Goal: Transaction & Acquisition: Book appointment/travel/reservation

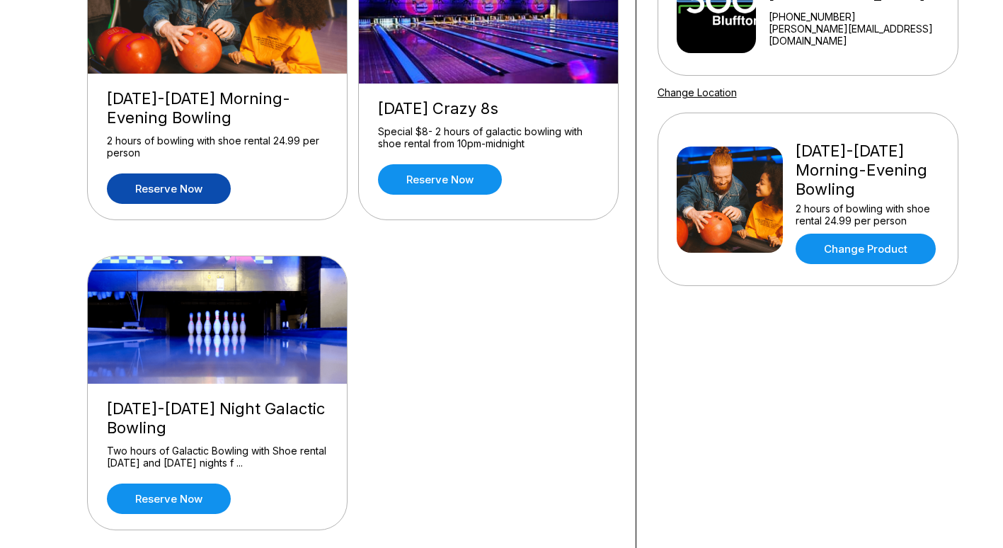
scroll to position [206, 0]
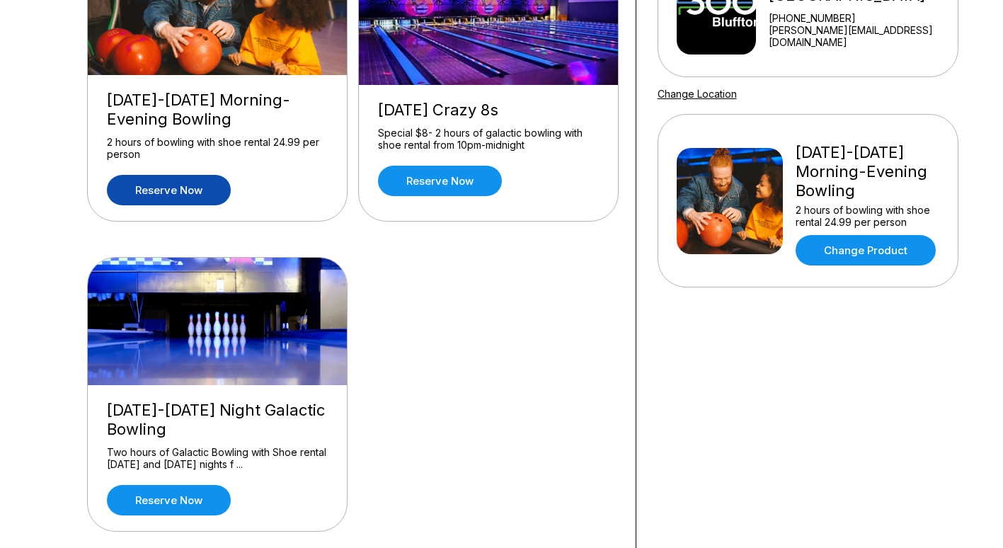
click at [178, 194] on link "Reserve now" at bounding box center [169, 190] width 124 height 30
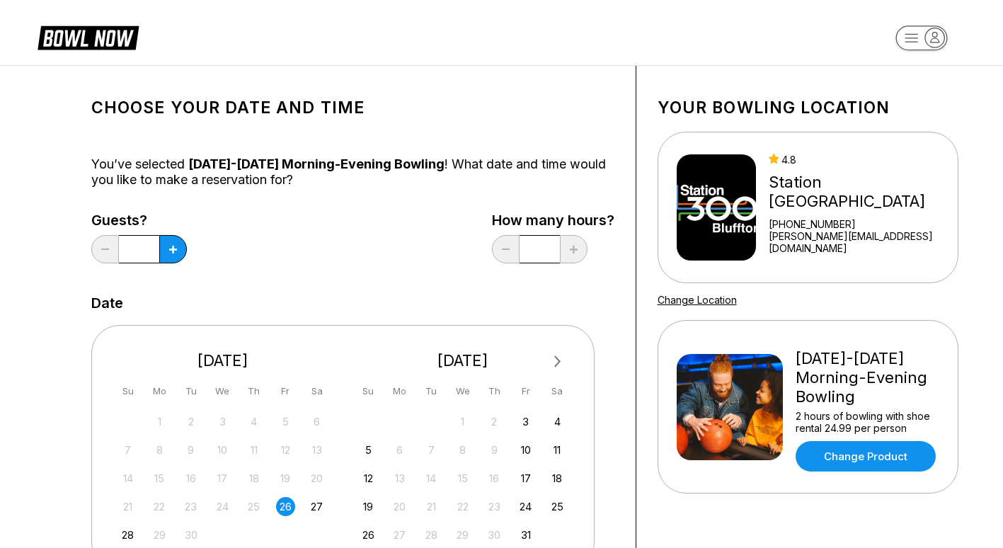
click at [176, 248] on icon at bounding box center [173, 250] width 8 height 8
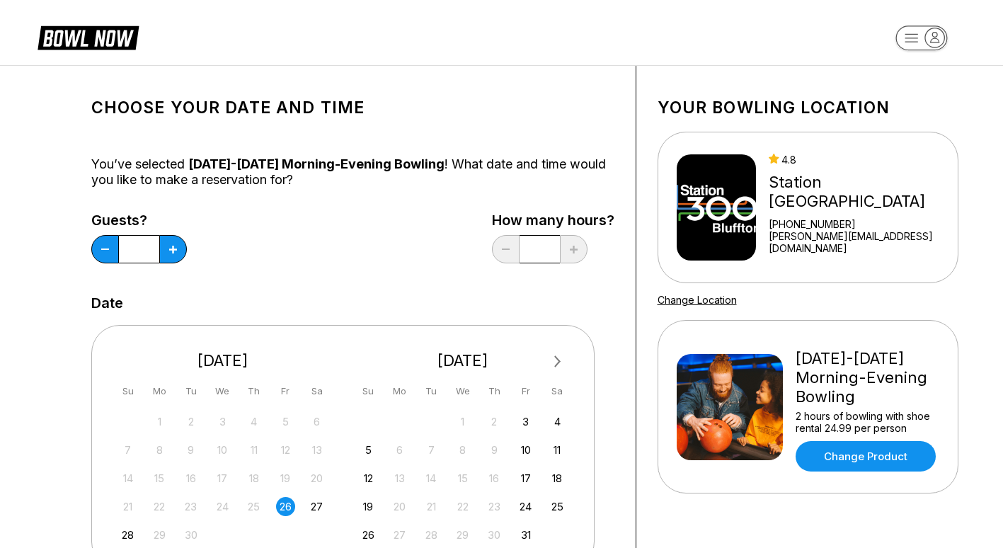
click at [176, 248] on icon at bounding box center [173, 250] width 8 height 8
type input "*"
drag, startPoint x: 176, startPoint y: 246, endPoint x: 166, endPoint y: 250, distance: 10.5
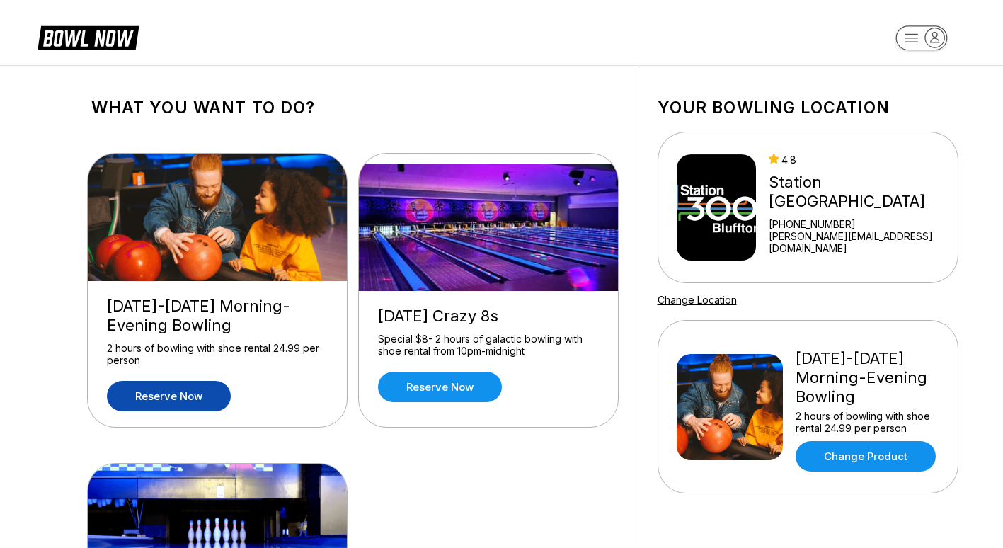
click at [190, 295] on div "[DATE]-[DATE] Morning-Evening Bowling 2 hours of bowling with shoe rental 24.99…" at bounding box center [217, 354] width 259 height 146
click at [173, 395] on link "Reserve now" at bounding box center [169, 396] width 124 height 30
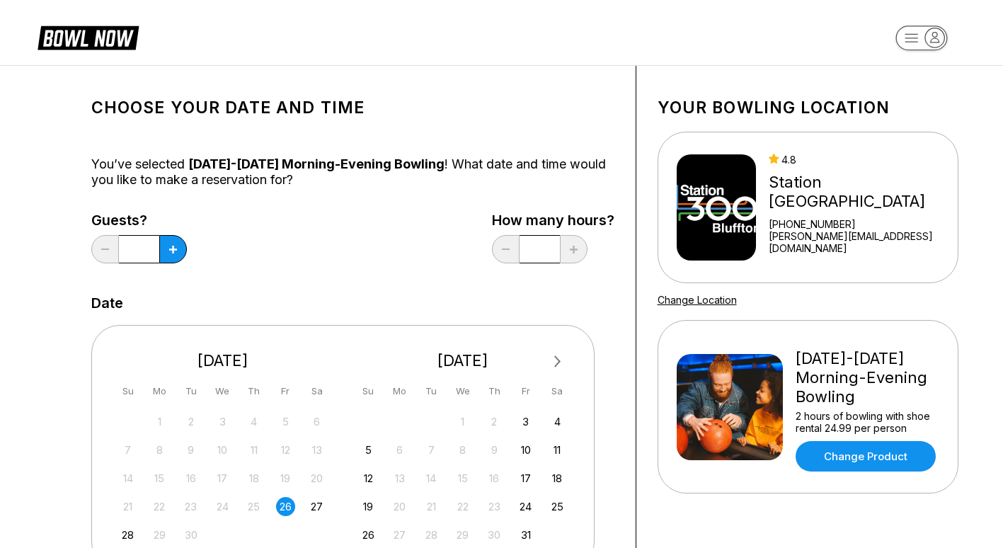
click at [171, 253] on button at bounding box center [173, 249] width 28 height 28
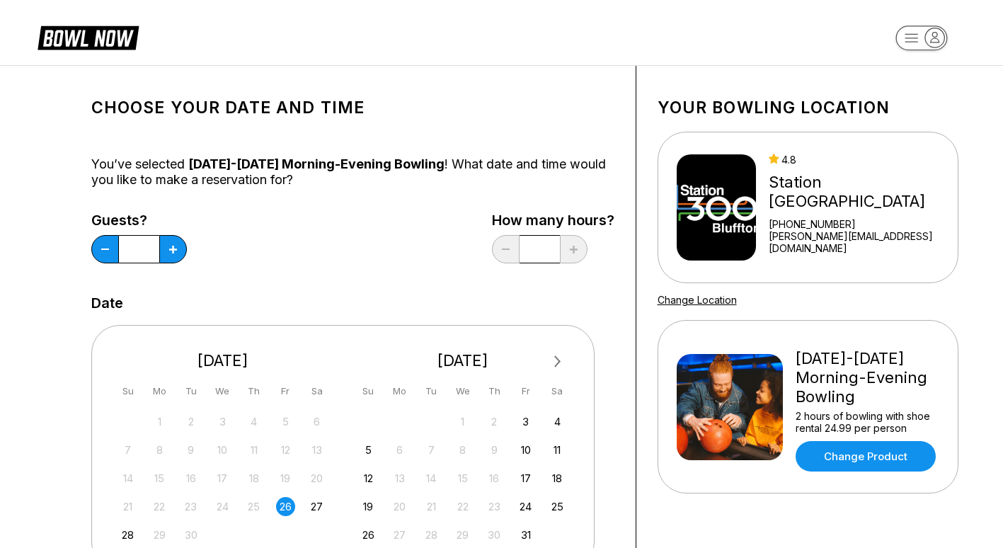
click at [171, 253] on button at bounding box center [173, 249] width 28 height 28
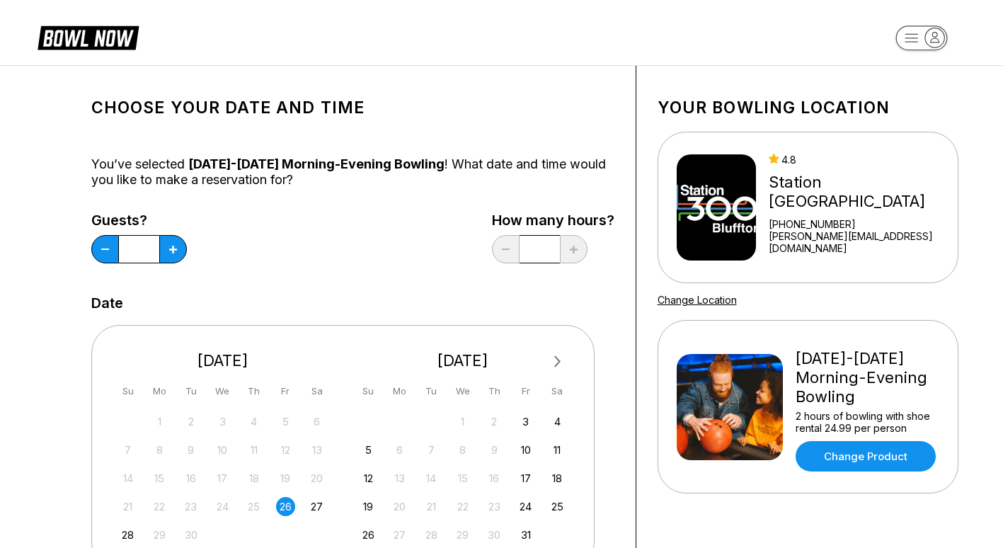
click at [171, 253] on button at bounding box center [173, 249] width 28 height 28
type input "**"
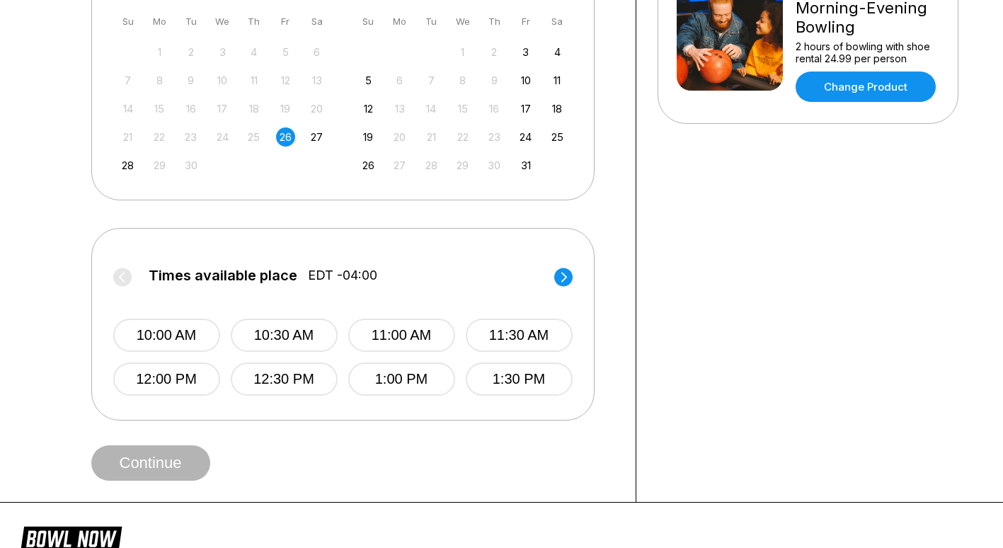
scroll to position [372, 0]
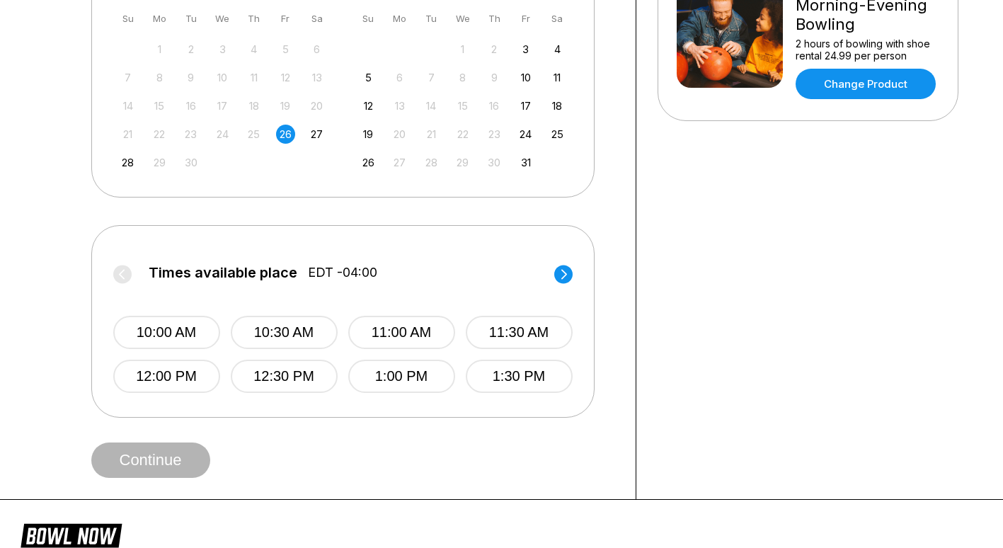
click at [568, 274] on circle at bounding box center [563, 274] width 18 height 18
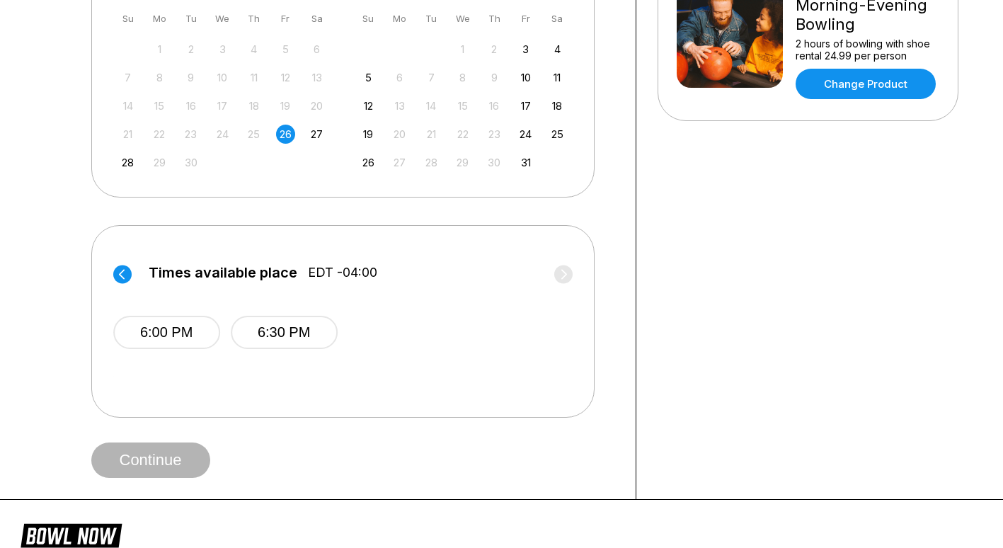
click at [195, 334] on button "6:00 PM" at bounding box center [166, 332] width 107 height 33
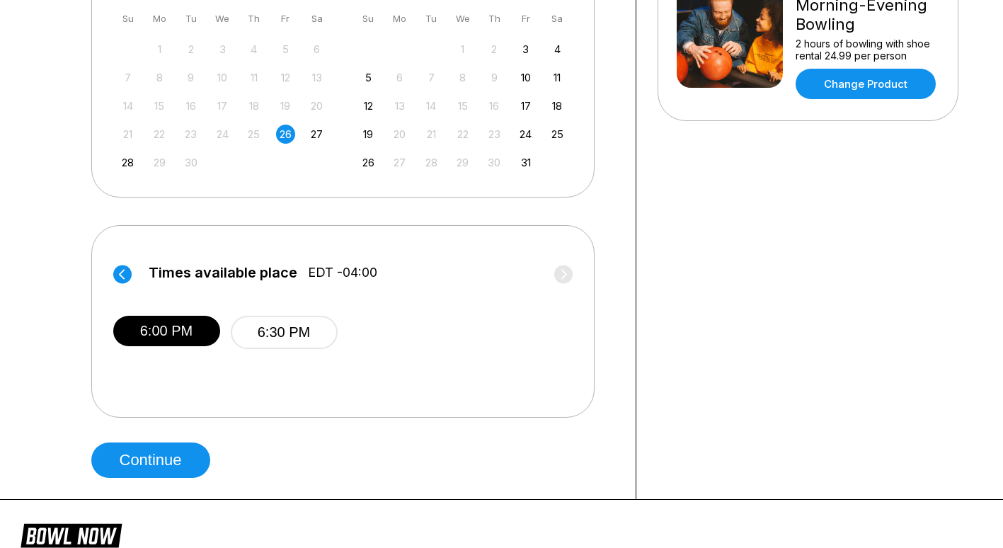
click at [178, 453] on button "Continue" at bounding box center [150, 459] width 119 height 35
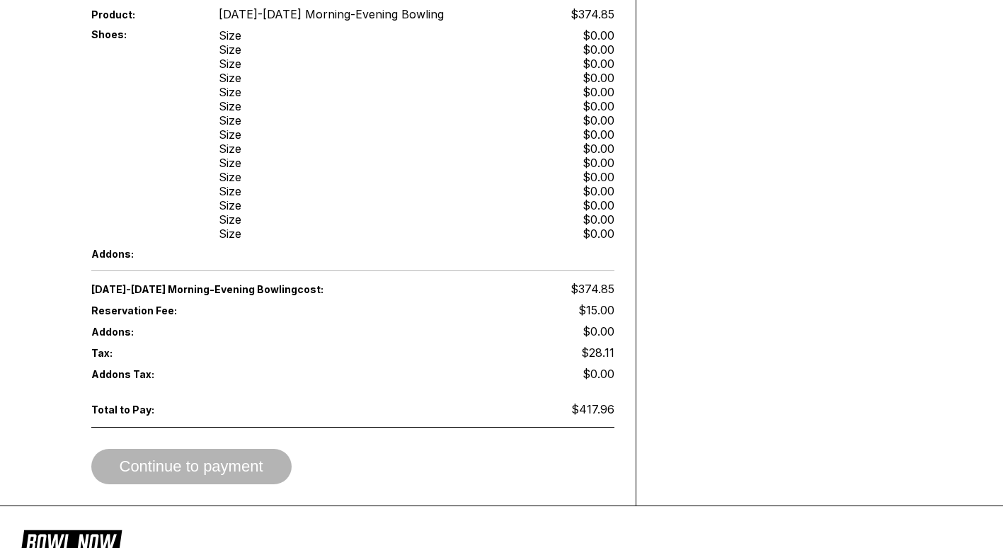
scroll to position [628, 0]
